Goal: Ask a question

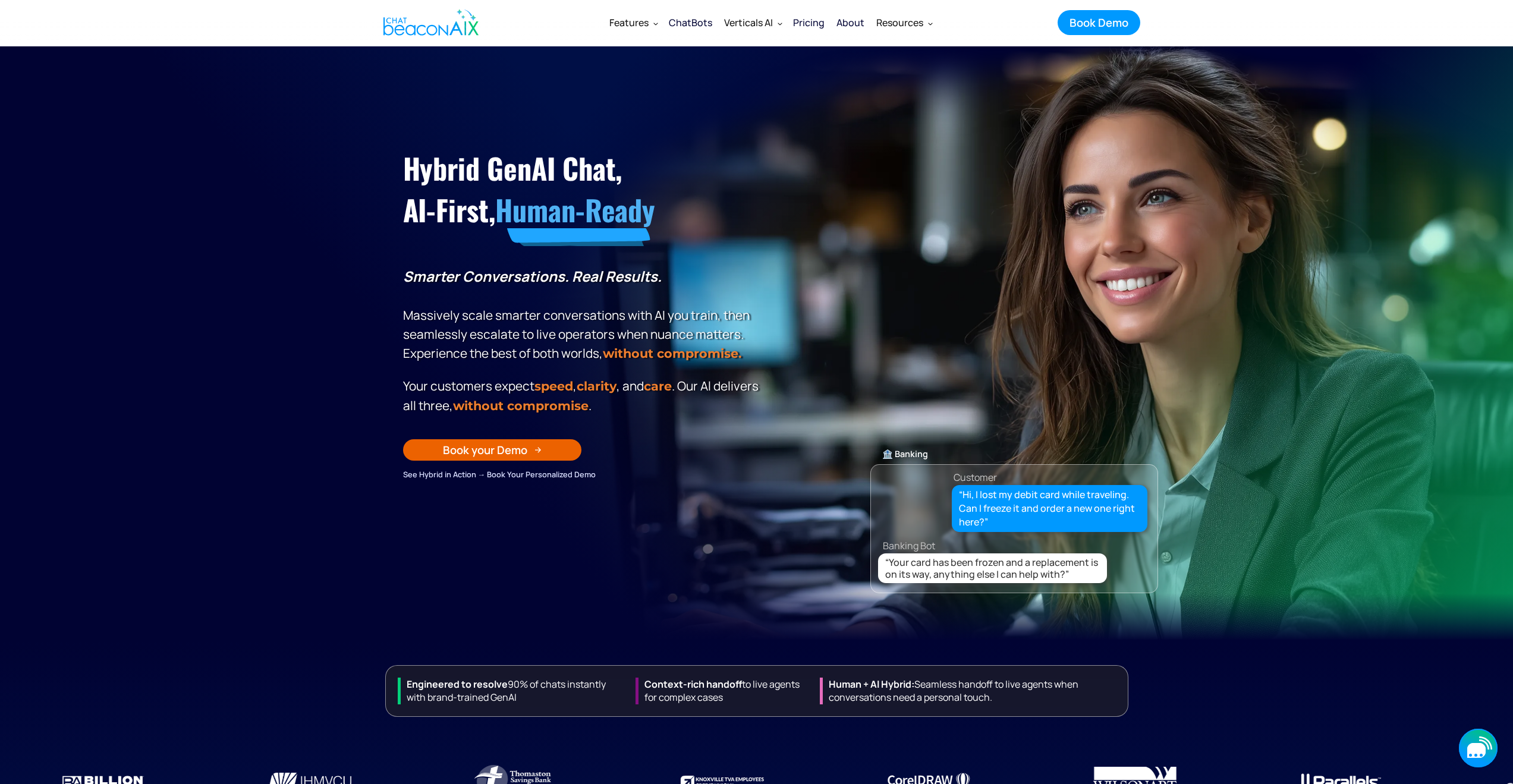
click at [1474, 748] on icon "button" at bounding box center [1477, 750] width 18 height 15
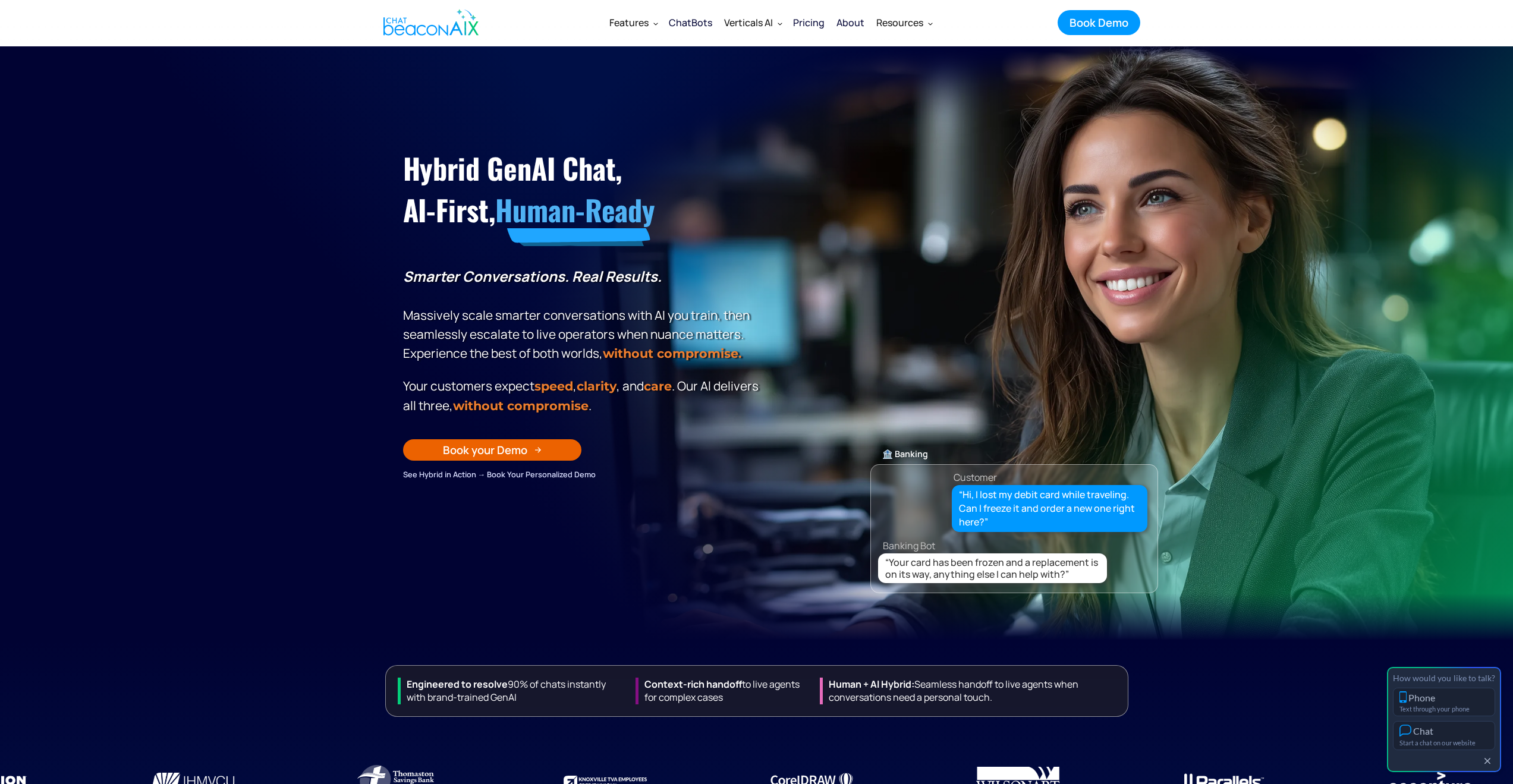
drag, startPoint x: 1418, startPoint y: 734, endPoint x: 1208, endPoint y: 727, distance: 210.1
click at [1419, 734] on div "Chat" at bounding box center [1423, 730] width 20 height 11
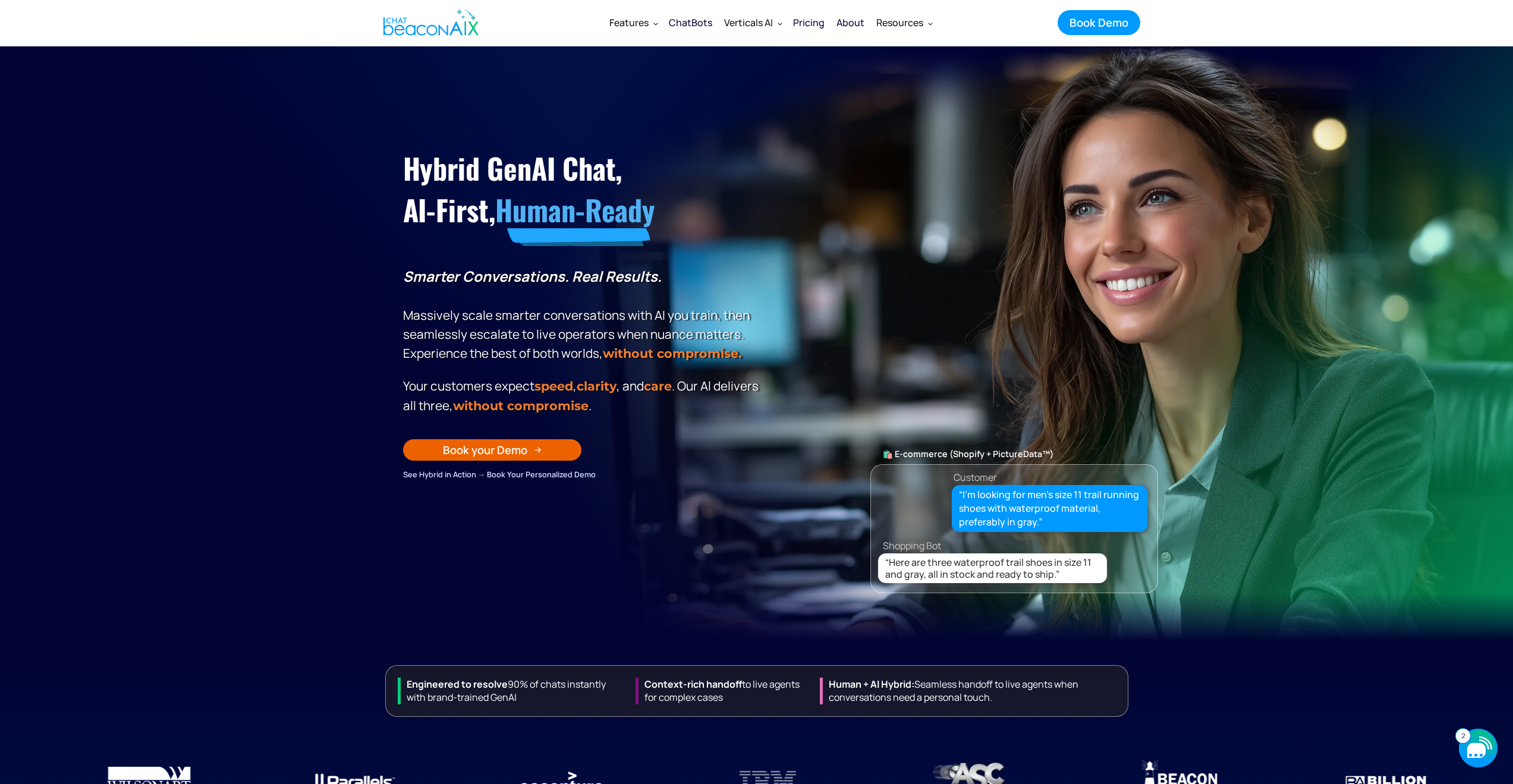
click at [1482, 739] on icon "button" at bounding box center [1478, 747] width 38 height 38
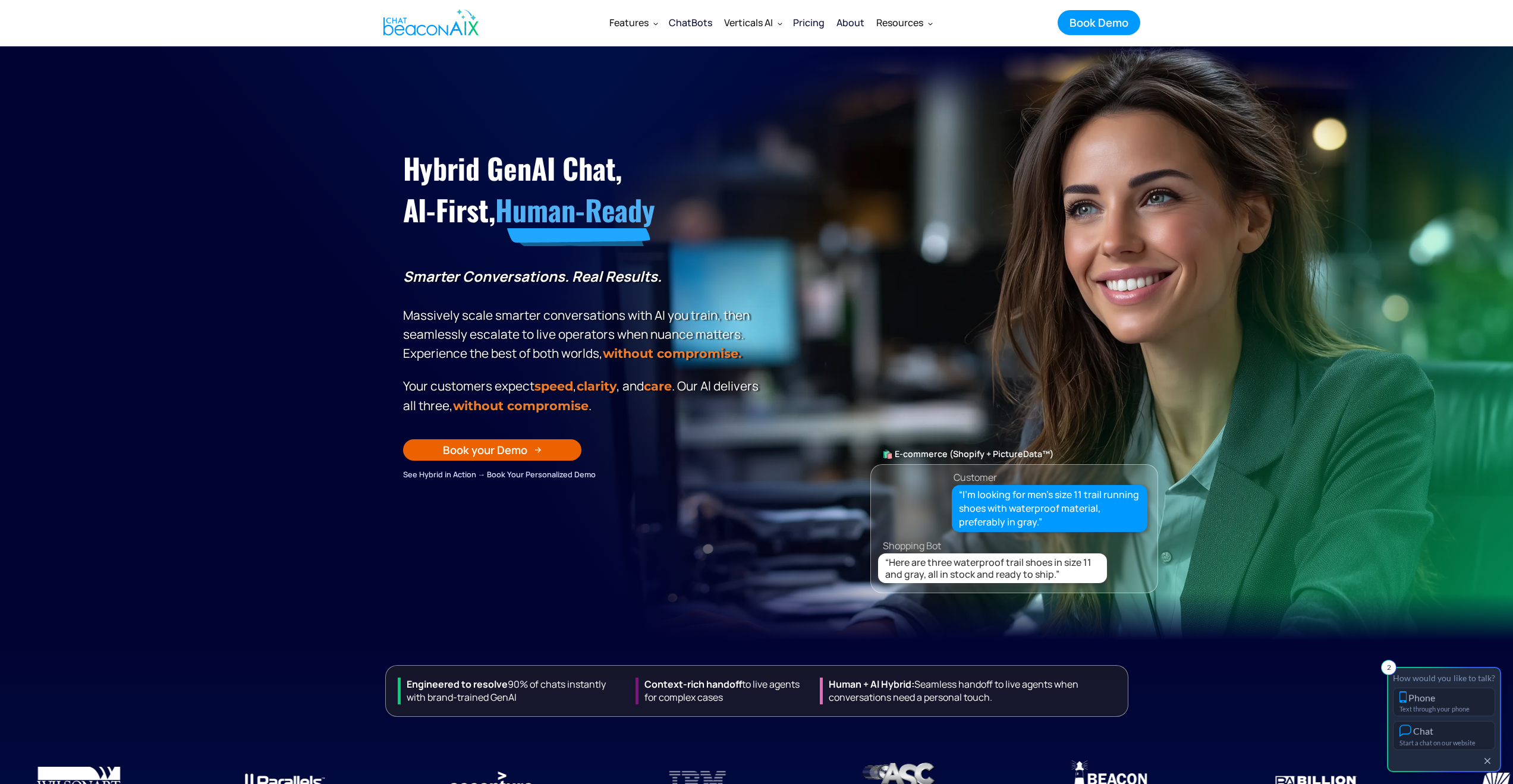
drag, startPoint x: 1475, startPoint y: 739, endPoint x: 1469, endPoint y: 741, distance: 6.3
click at [1475, 739] on div "Start a chat on our website" at bounding box center [1444, 742] width 89 height 8
